Goal: Information Seeking & Learning: Check status

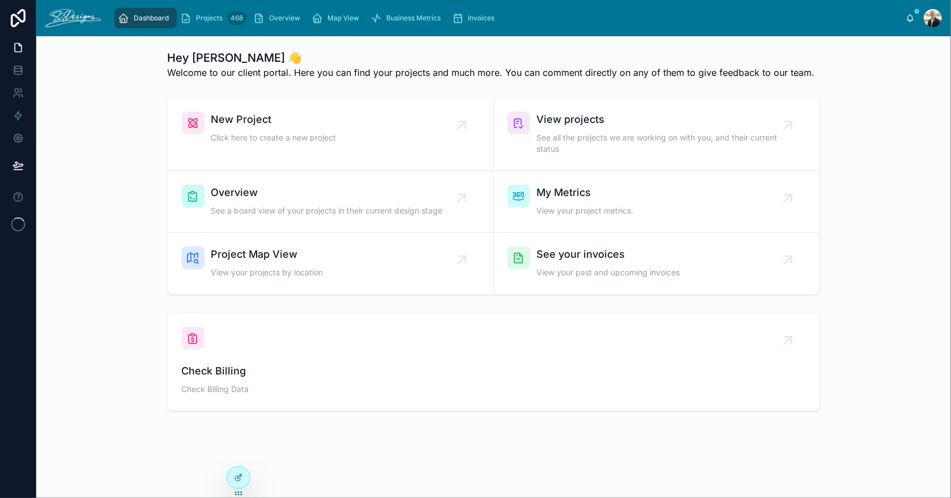
click at [265, 195] on span "Overview" at bounding box center [327, 193] width 232 height 16
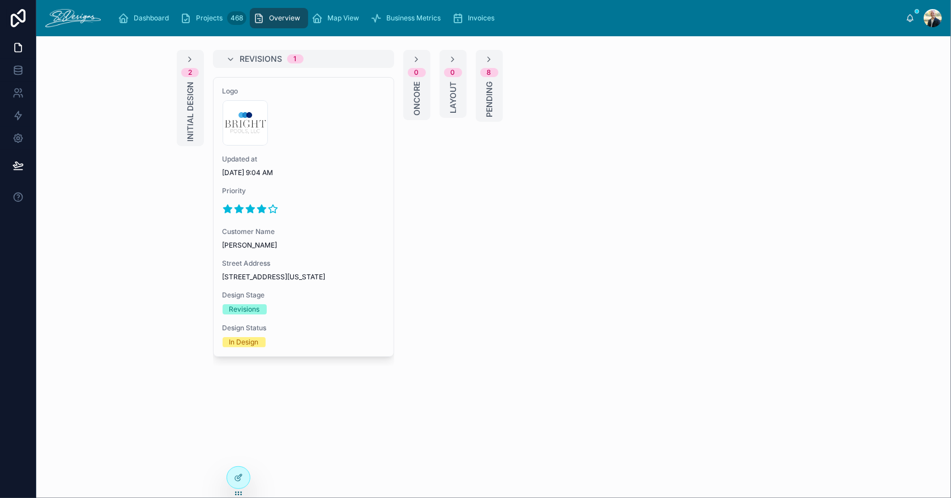
click at [188, 121] on span "Initial Design" at bounding box center [190, 112] width 11 height 60
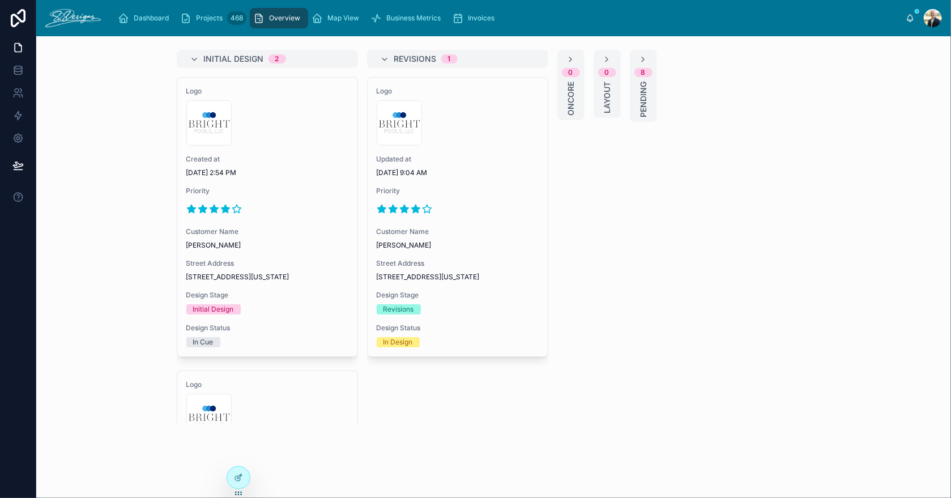
click at [278, 155] on span "Created at" at bounding box center [267, 159] width 162 height 9
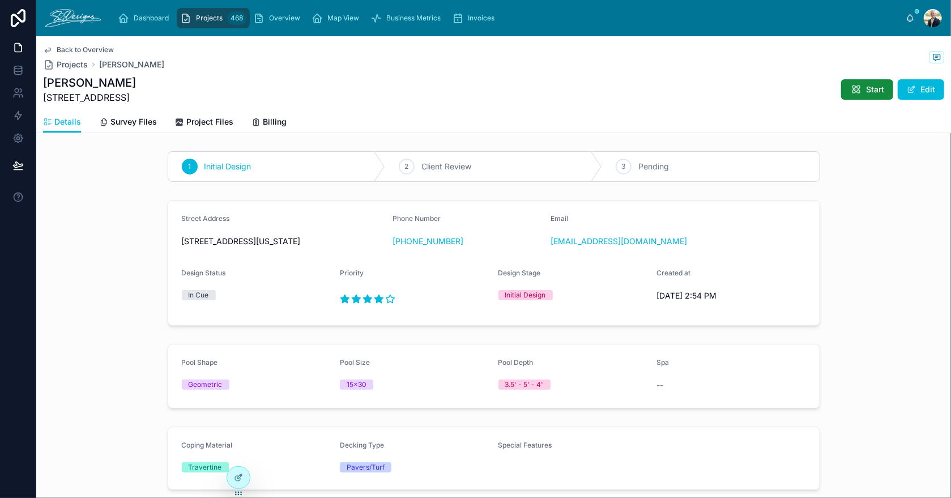
click at [122, 124] on span "Survey Files" at bounding box center [133, 121] width 46 height 11
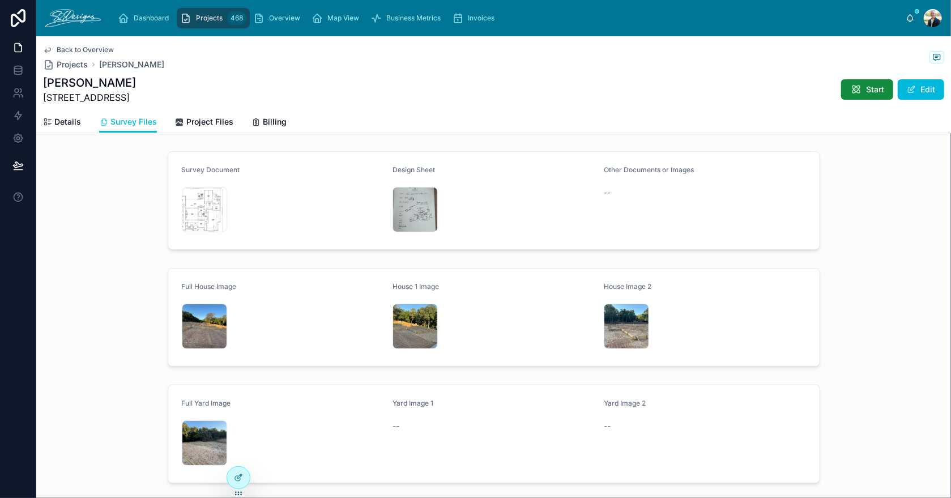
click at [400, 201] on div "IMG_3616 .jpeg" at bounding box center [415, 209] width 45 height 45
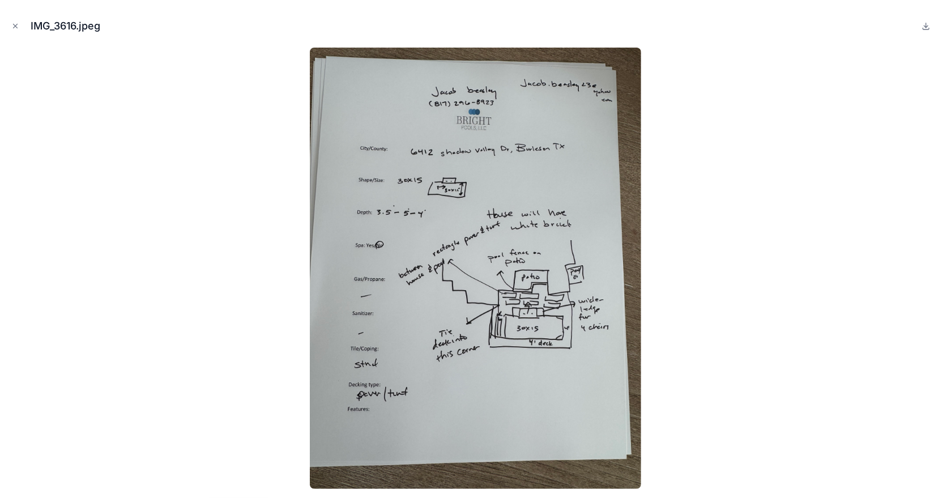
click at [15, 23] on icon "Close modal" at bounding box center [15, 26] width 8 height 8
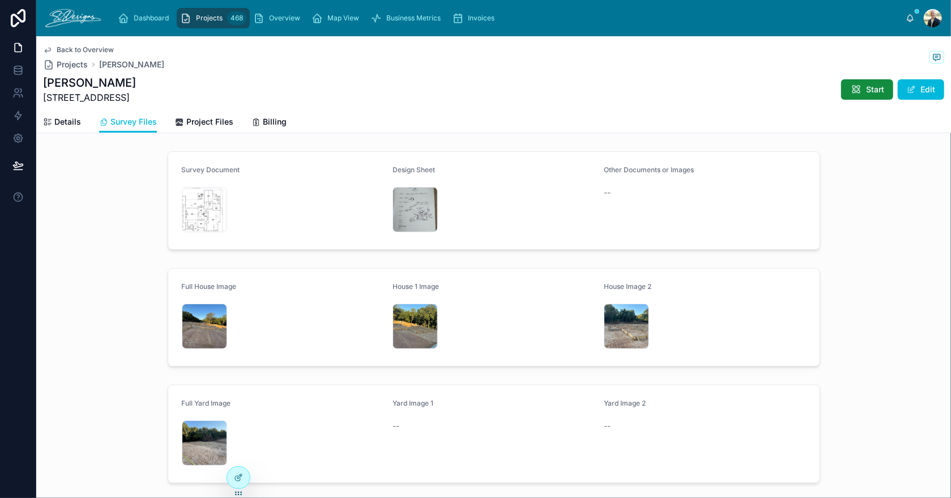
click at [399, 307] on div "IMG_3550 .jpeg" at bounding box center [415, 326] width 45 height 45
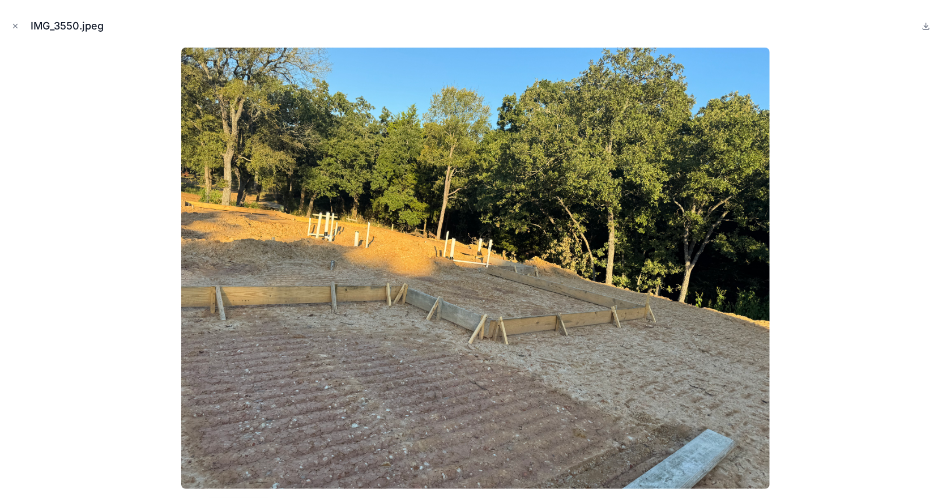
click at [13, 29] on icon "Close modal" at bounding box center [15, 26] width 8 height 8
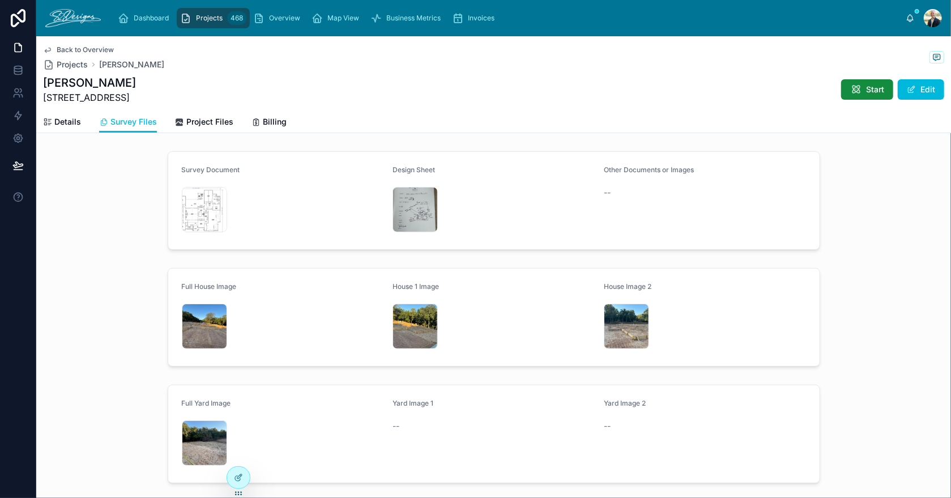
click at [215, 216] on div "IMG_3615 .jpeg" at bounding box center [204, 209] width 45 height 45
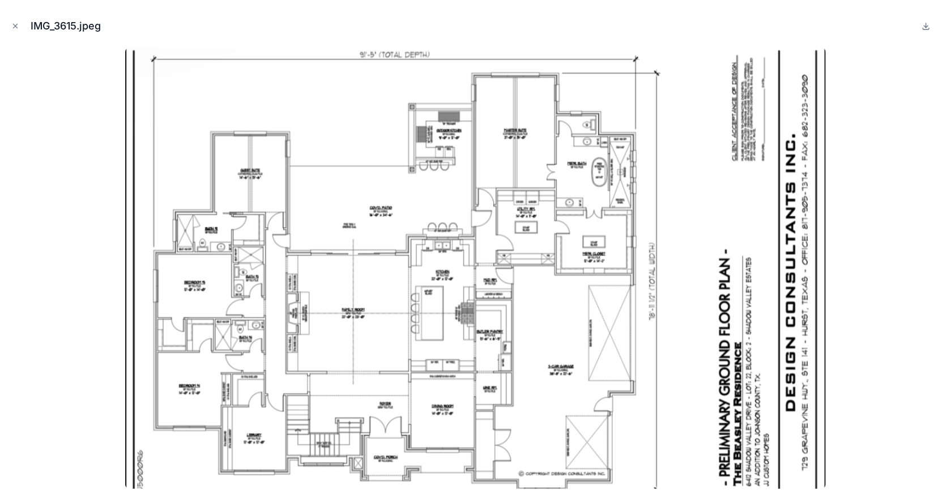
click at [16, 25] on icon "Close modal" at bounding box center [16, 26] width 4 height 4
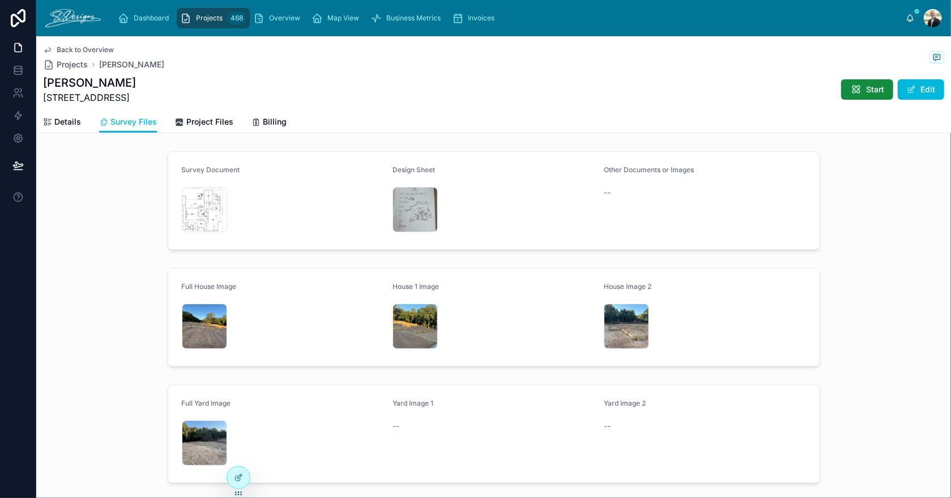
click at [83, 49] on span "Back to Overview" at bounding box center [85, 49] width 57 height 9
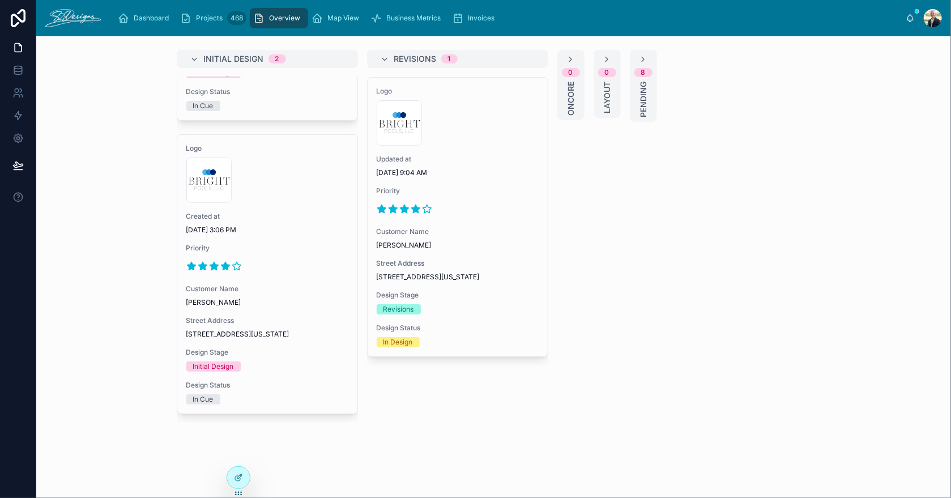
scroll to position [253, 0]
click at [304, 284] on span "Customer Name" at bounding box center [267, 288] width 162 height 9
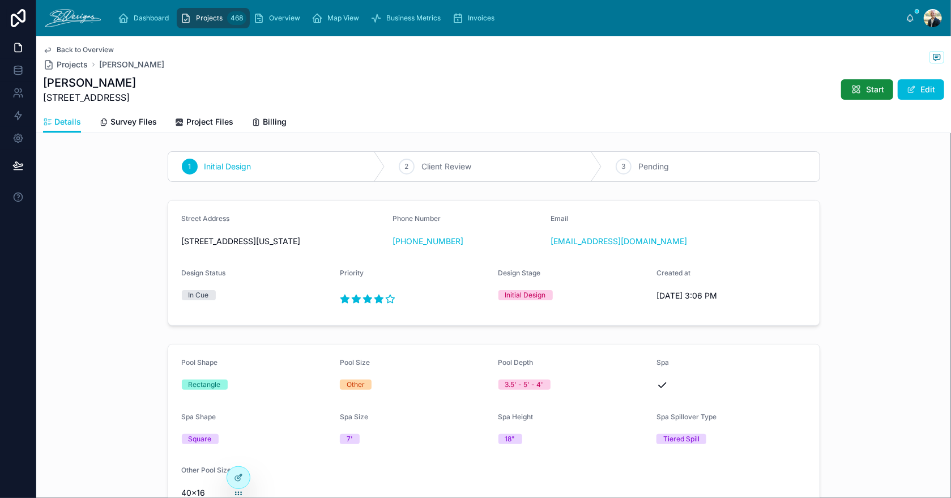
click at [135, 120] on span "Survey Files" at bounding box center [133, 121] width 46 height 11
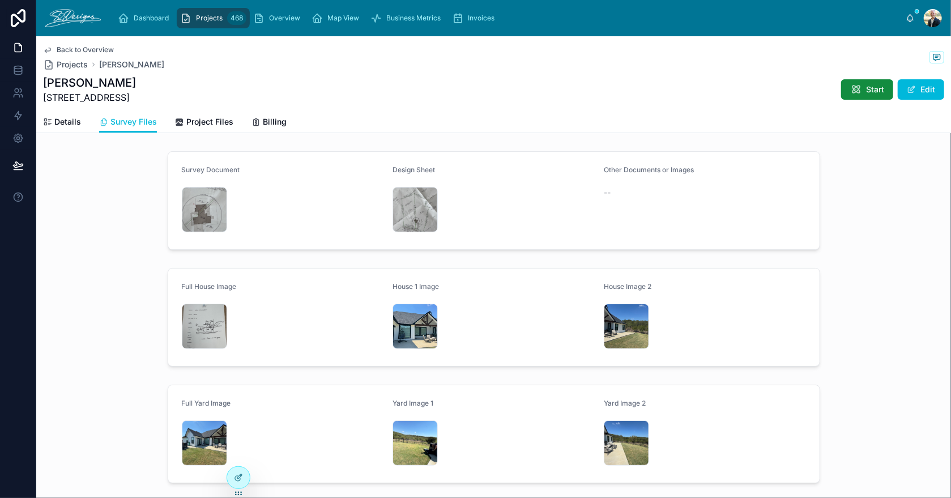
click at [184, 438] on div "IMG_3561 .jpeg" at bounding box center [204, 442] width 45 height 45
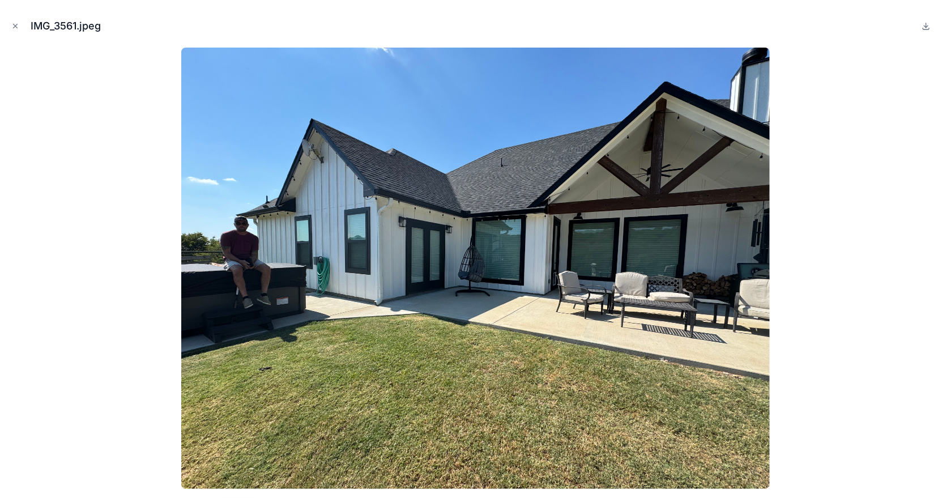
click at [22, 25] on div "IMG_3561.jpeg" at bounding box center [475, 26] width 933 height 34
click at [17, 27] on icon "Close modal" at bounding box center [15, 26] width 8 height 8
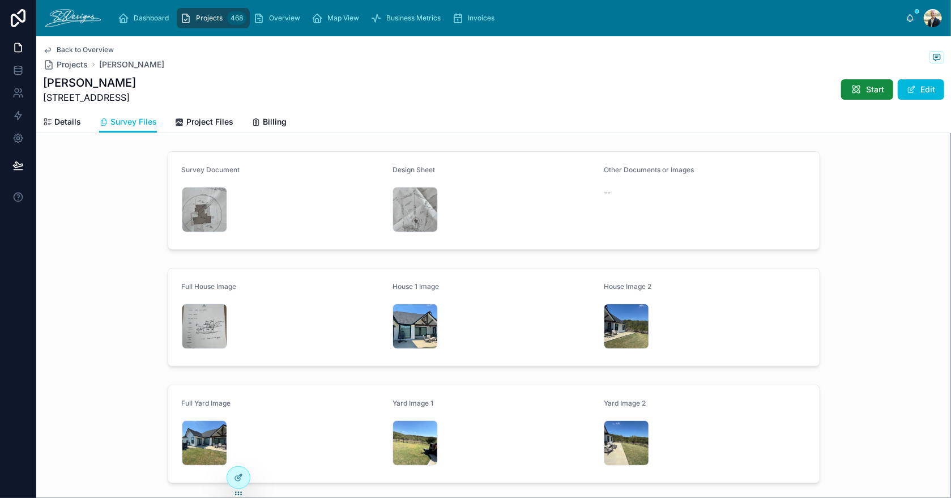
click at [195, 207] on div "IMG_3565 .jpeg" at bounding box center [204, 209] width 45 height 45
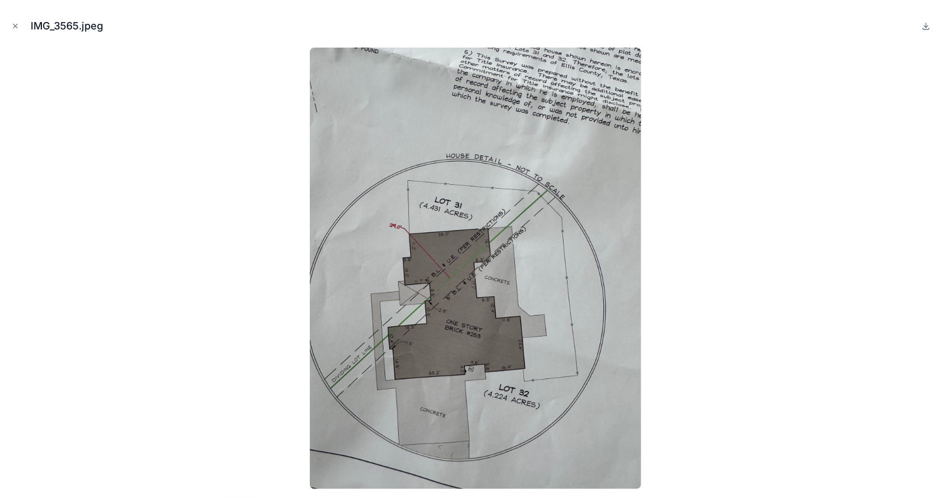
click at [15, 24] on icon "Close modal" at bounding box center [15, 26] width 8 height 8
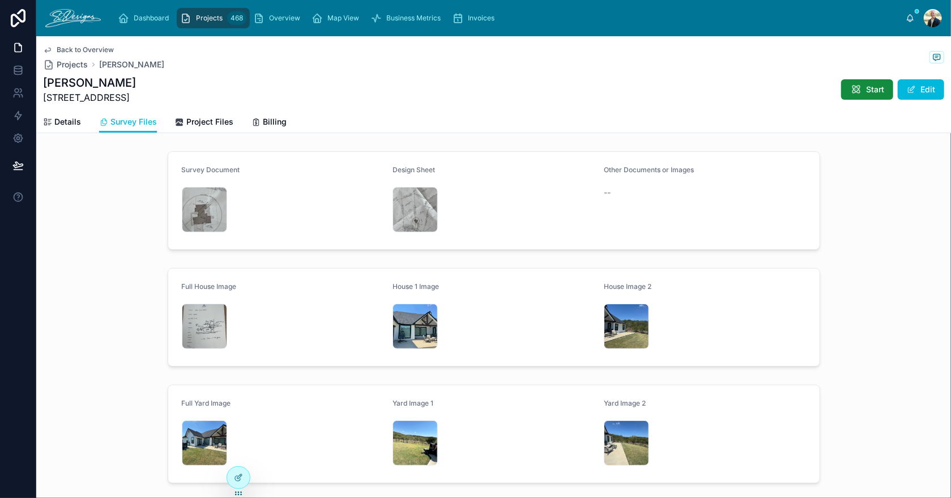
click at [399, 195] on div "IMG_3564 .jpeg" at bounding box center [415, 209] width 45 height 45
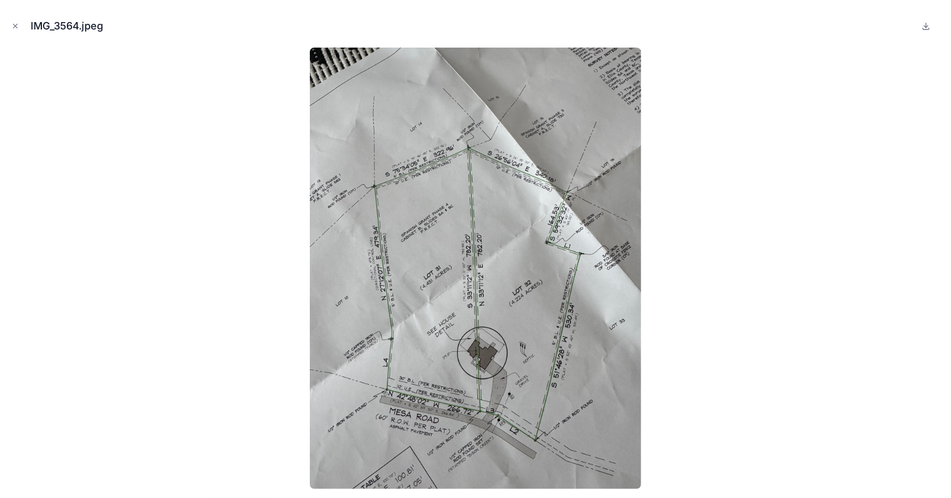
click at [15, 24] on icon "Close modal" at bounding box center [15, 26] width 8 height 8
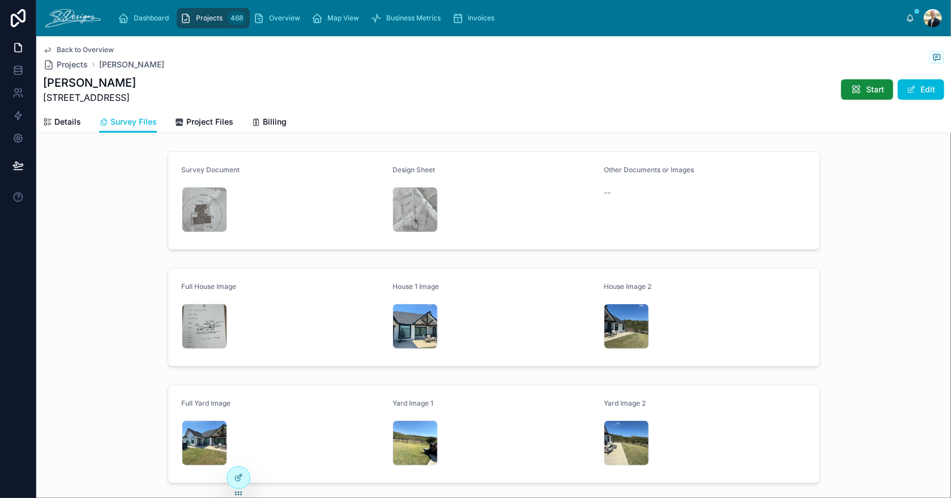
click at [407, 439] on div "IMG_3563 .jpeg" at bounding box center [415, 442] width 45 height 45
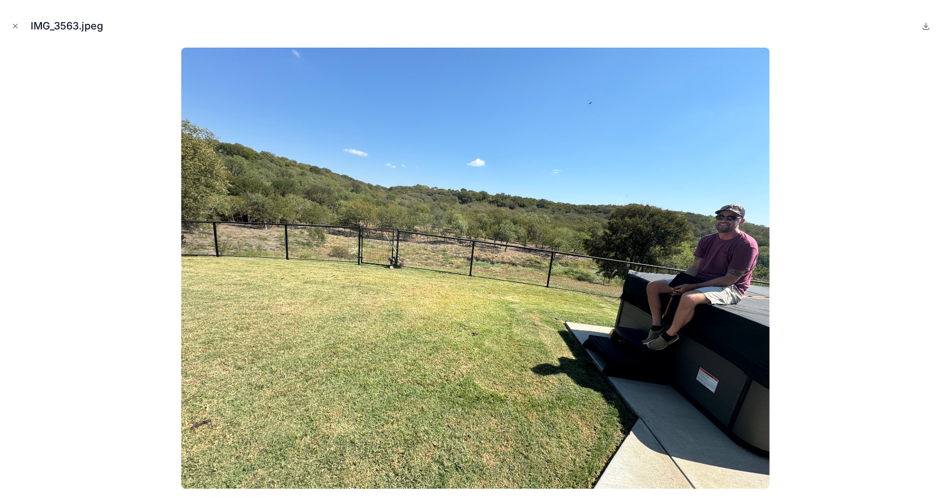
click at [15, 27] on icon "Close modal" at bounding box center [15, 26] width 8 height 8
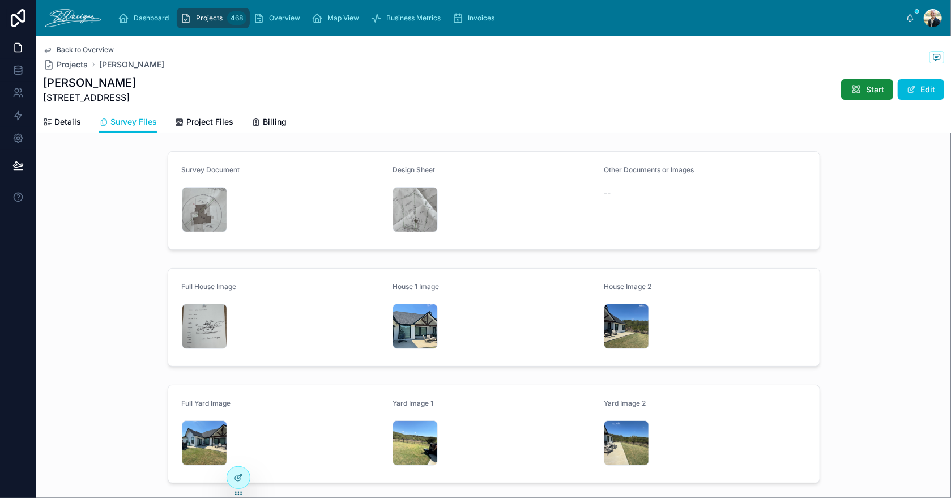
click at [61, 125] on span "Details" at bounding box center [67, 121] width 27 height 11
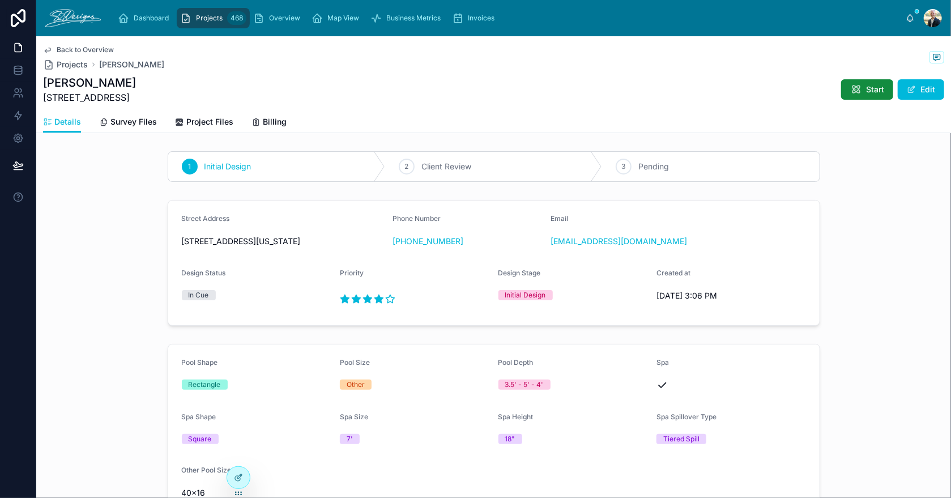
click at [62, 50] on span "Back to Overview" at bounding box center [85, 49] width 57 height 9
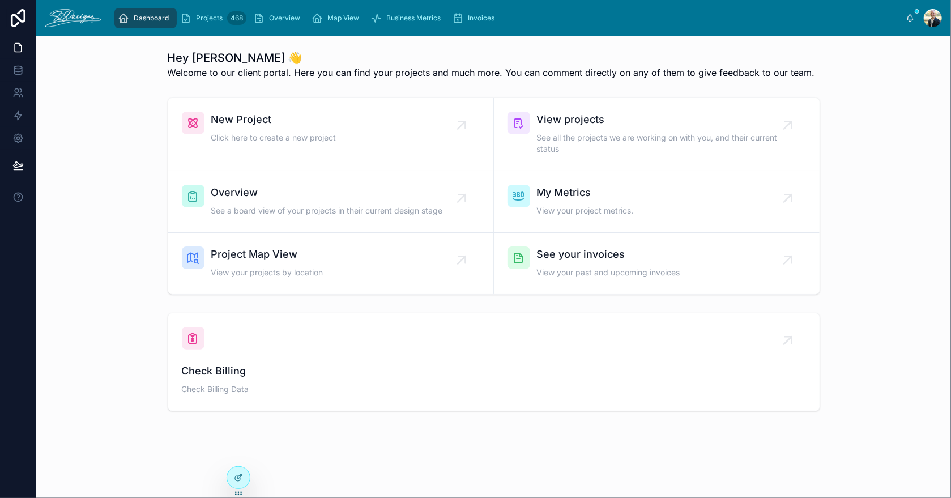
click at [283, 199] on span "Overview" at bounding box center [327, 193] width 232 height 16
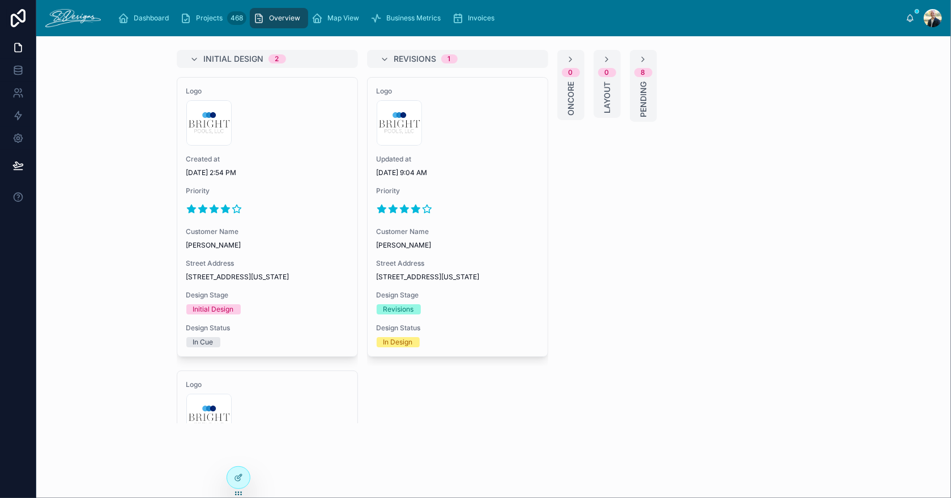
click at [482, 22] on span "Invoices" at bounding box center [481, 18] width 27 height 9
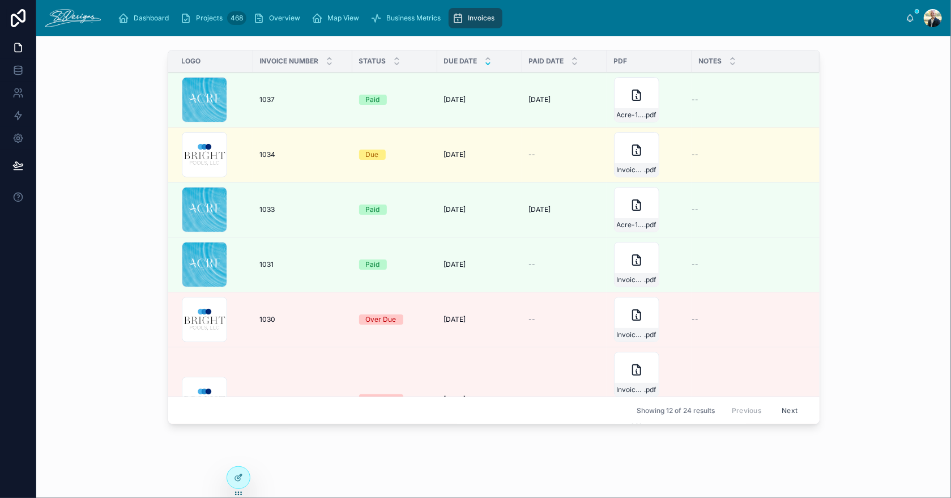
click at [484, 65] on icon at bounding box center [487, 63] width 7 height 7
click at [486, 58] on icon at bounding box center [488, 59] width 4 height 2
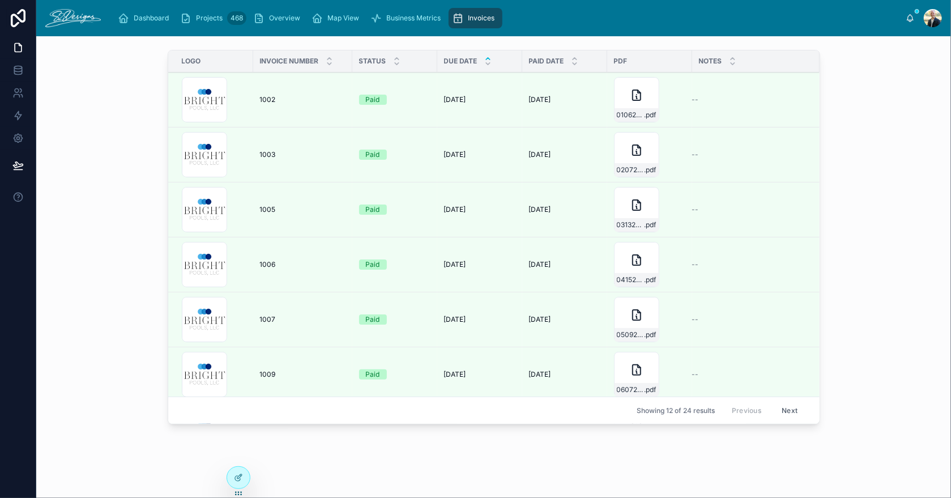
click at [484, 65] on icon at bounding box center [487, 63] width 7 height 7
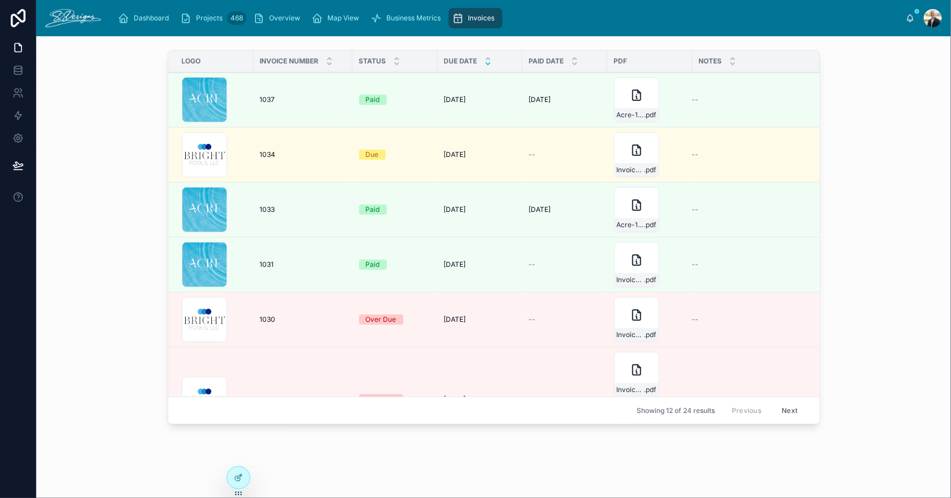
click at [630, 147] on icon at bounding box center [637, 150] width 14 height 14
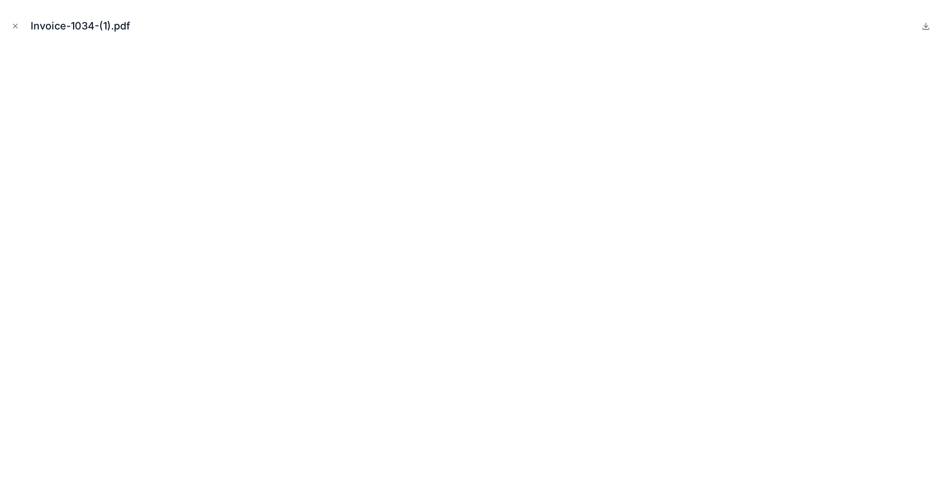
click at [16, 26] on icon "Close modal" at bounding box center [15, 26] width 8 height 8
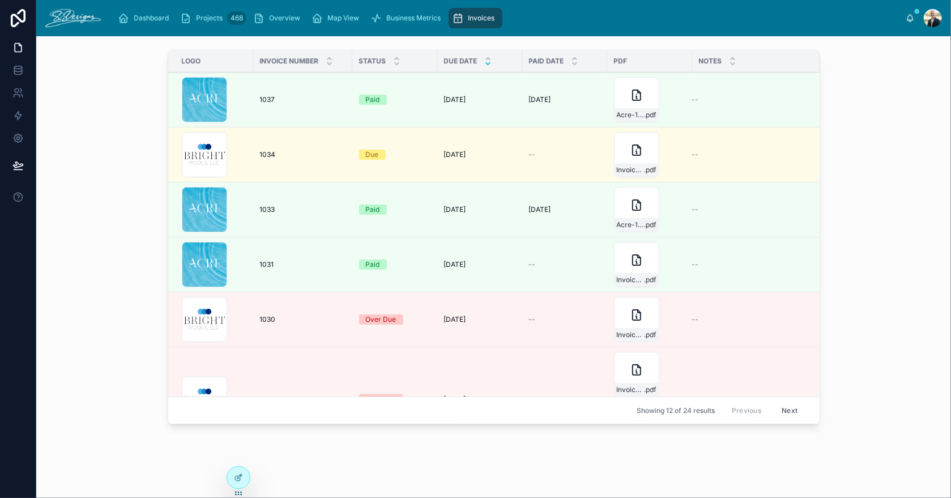
click at [134, 16] on span "Dashboard" at bounding box center [151, 18] width 35 height 9
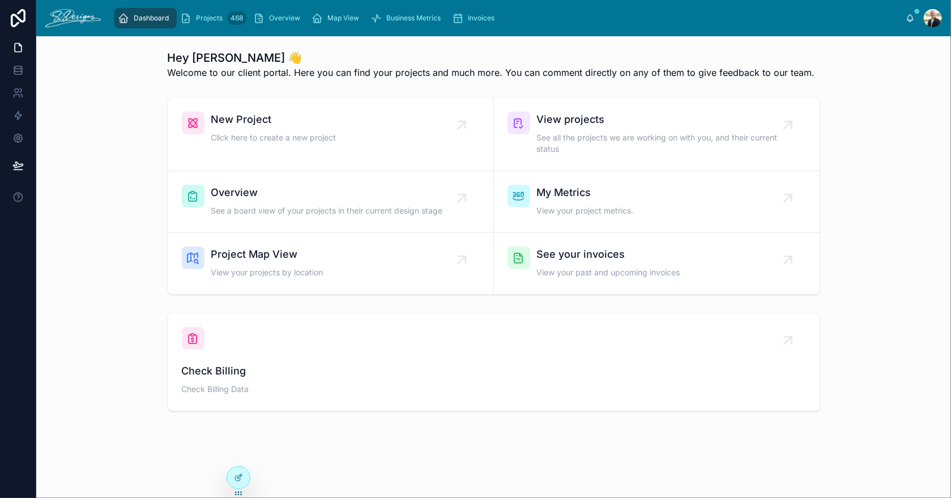
click at [231, 339] on div "Check Billing Check Billing Data" at bounding box center [494, 362] width 624 height 70
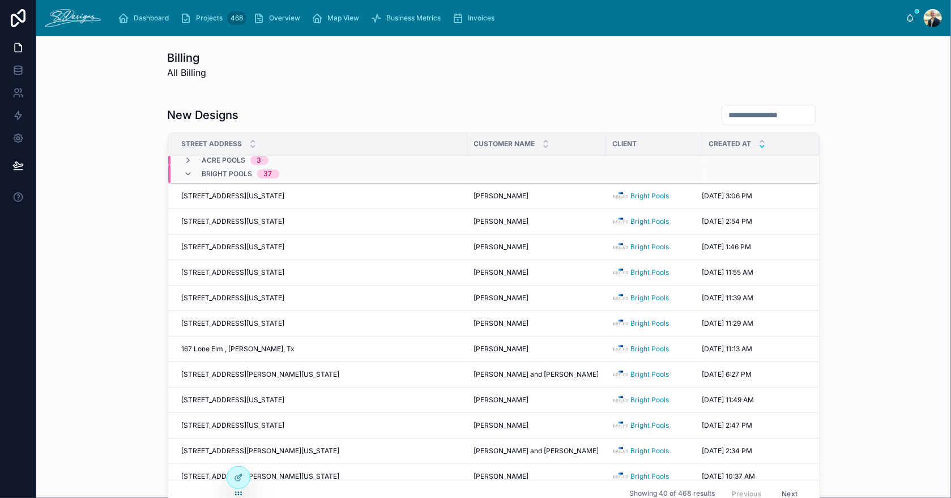
click at [184, 175] on icon at bounding box center [188, 173] width 9 height 9
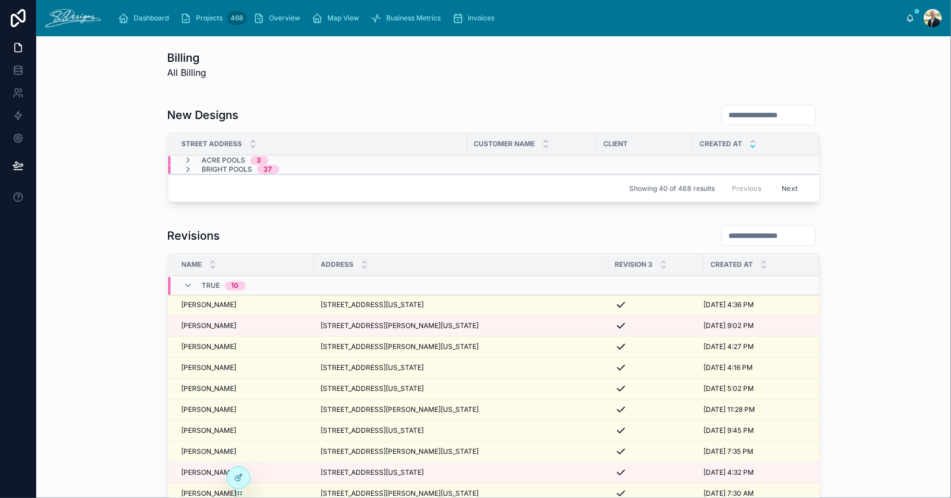
click at [739, 236] on input "text" at bounding box center [768, 236] width 93 height 16
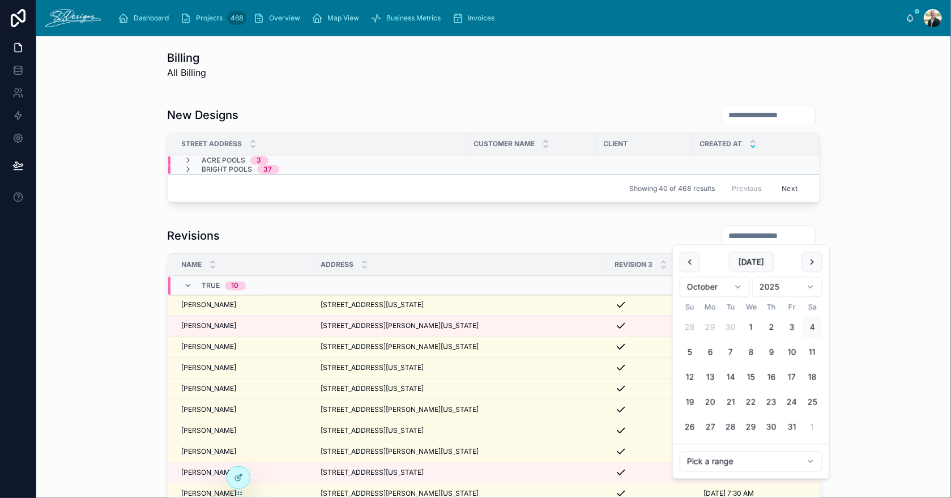
click at [693, 264] on button at bounding box center [690, 262] width 20 height 20
click at [808, 326] on button "6" at bounding box center [812, 327] width 20 height 20
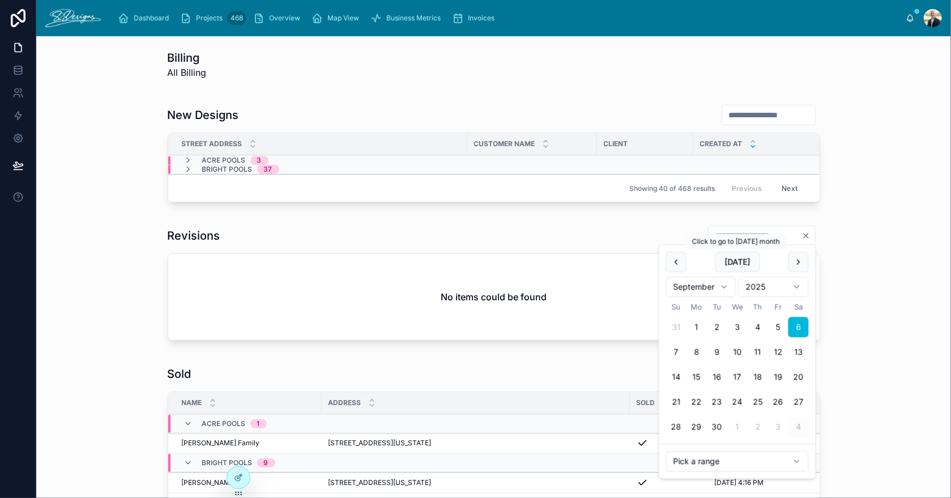
click at [738, 259] on button "[DATE]" at bounding box center [737, 262] width 45 height 20
click at [891, 279] on div "**********" at bounding box center [493, 284] width 897 height 129
click at [733, 234] on input "**********" at bounding box center [755, 236] width 93 height 16
click at [731, 235] on input "**********" at bounding box center [755, 236] width 93 height 16
type input "**********"
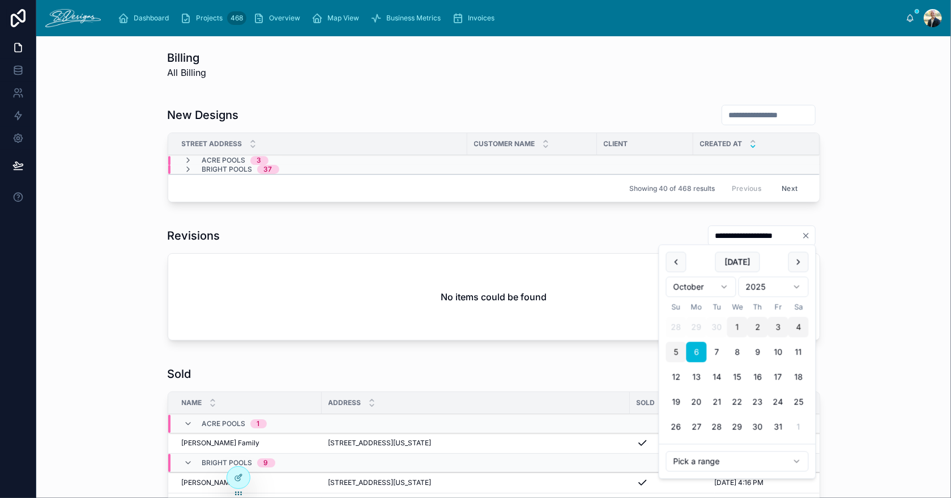
click at [864, 235] on div "**********" at bounding box center [493, 284] width 897 height 129
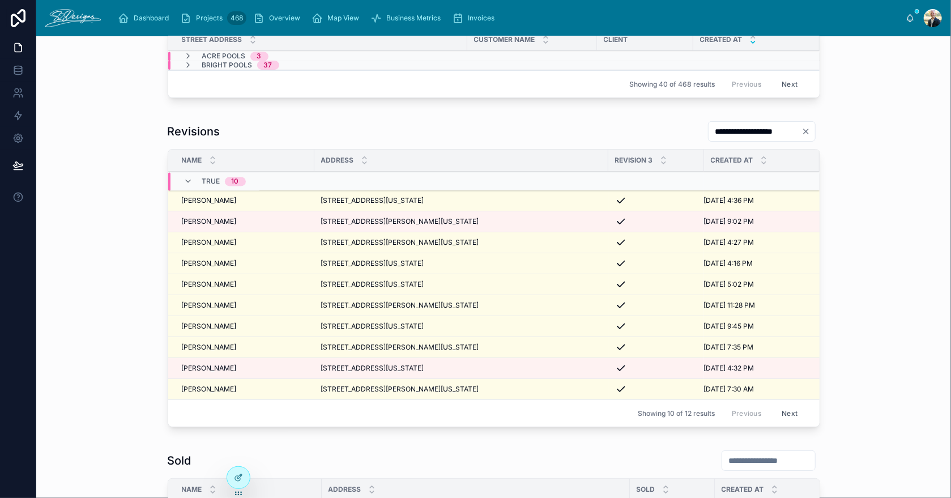
scroll to position [113, 0]
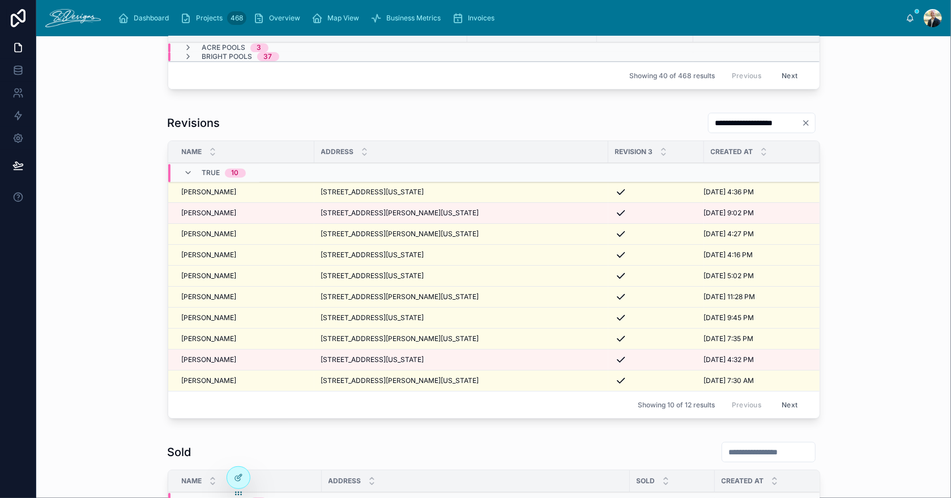
click at [789, 398] on button "Next" at bounding box center [790, 405] width 32 height 18
